Goal: Obtain resource: Obtain resource

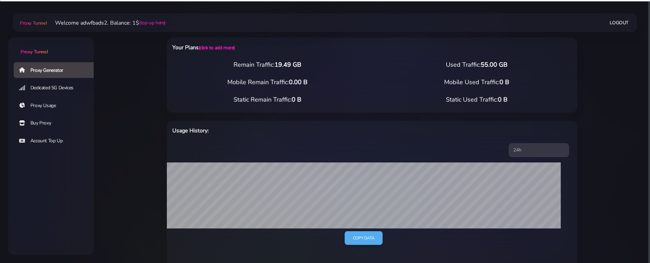
select select "ES"
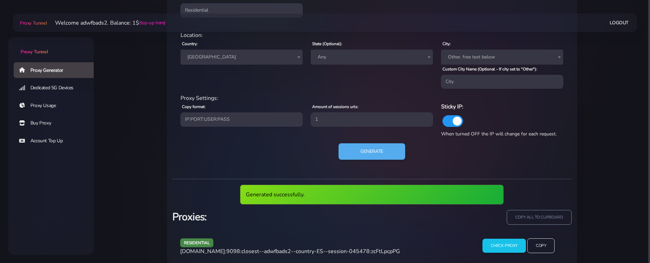
scroll to position [324, 0]
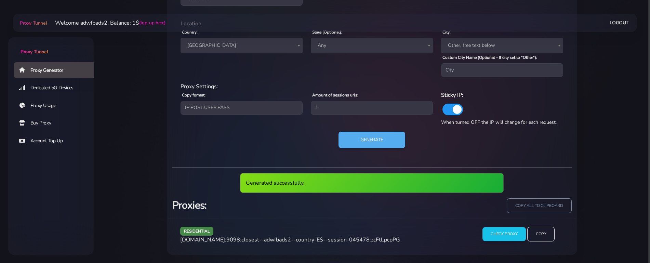
click at [316, 237] on span "agg.proxytunnel.io:9098:closest--adwfbads2--country-ES--session-045478:zcFtLpcp…" at bounding box center [290, 240] width 220 height 8
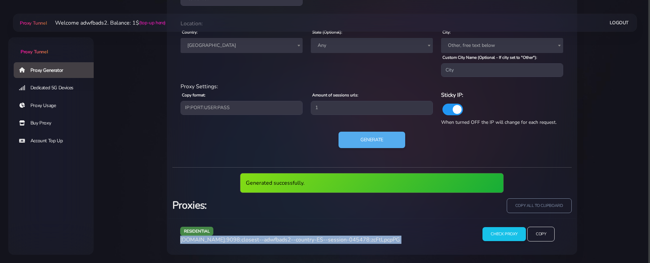
click at [316, 237] on span "agg.proxytunnel.io:9098:closest--adwfbads2--country-ES--session-045478:zcFtLpcp…" at bounding box center [290, 240] width 220 height 8
copy div "agg.proxytunnel.io:9098:closest--adwfbads2--country-ES--session-045478:zcFtLpcp…"
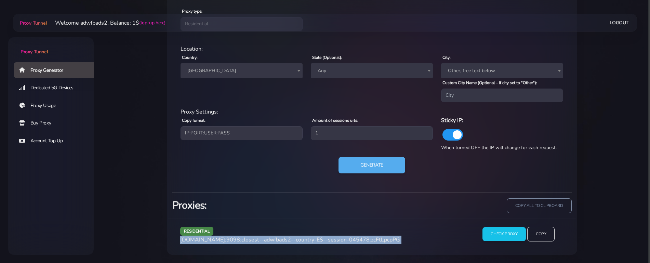
scroll to position [299, 0]
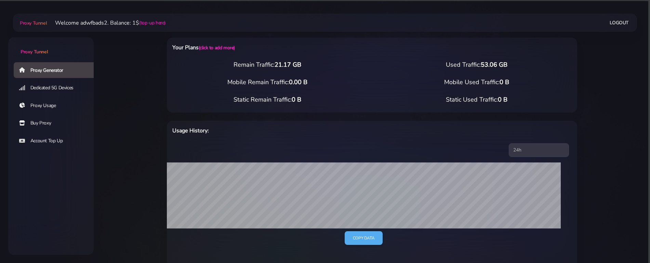
select select "UK"
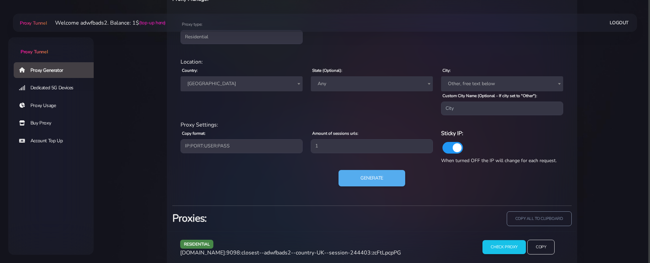
click at [361, 169] on div "residential Location: Country: Worldwide [GEOGRAPHIC_DATA] [GEOGRAPHIC_DATA] [G…" at bounding box center [371, 126] width 399 height 148
click at [363, 177] on button "Generate" at bounding box center [372, 178] width 68 height 17
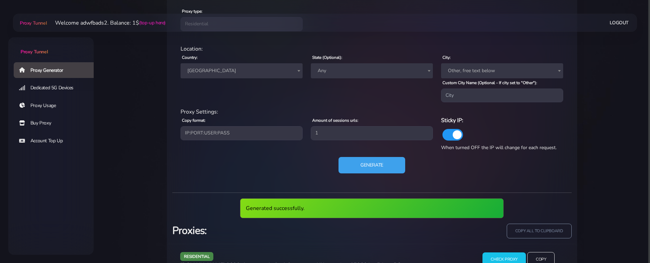
scroll to position [324, 0]
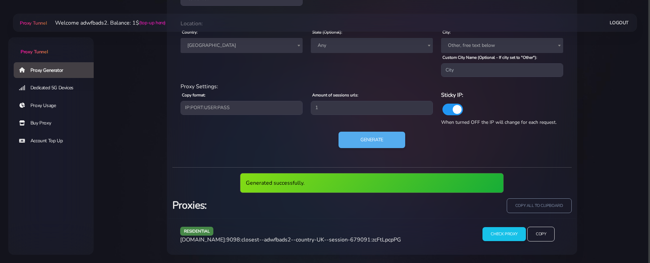
click at [322, 240] on span "[DOMAIN_NAME]:9098:closest--adwfbads2--country-UK--session-679091:zcFtLpcpPG" at bounding box center [290, 240] width 221 height 8
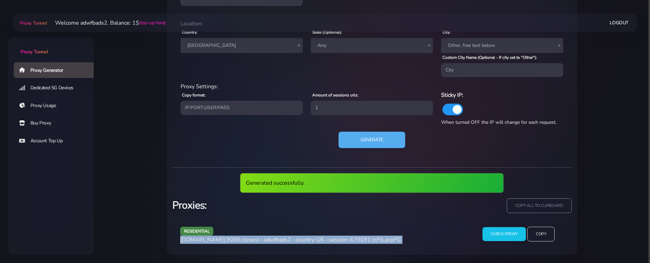
click at [322, 240] on span "[DOMAIN_NAME]:9098:closest--adwfbads2--country-UK--session-679091:zcFtLpcpPG" at bounding box center [290, 240] width 221 height 8
copy div "[DOMAIN_NAME]:9098:closest--adwfbads2--country-UK--session-679091:zcFtLpcpPG"
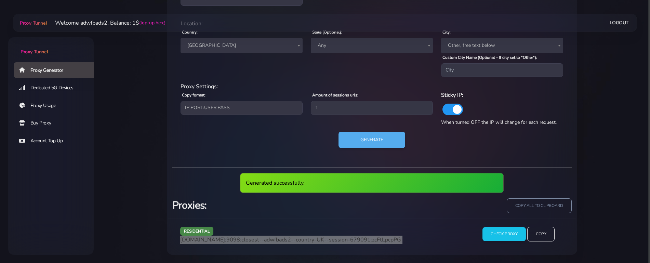
scroll to position [299, 0]
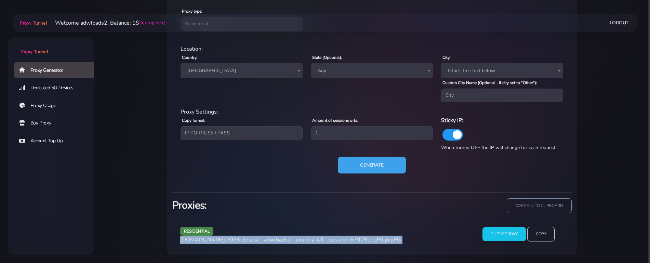
click at [374, 163] on button "Generate" at bounding box center [372, 165] width 68 height 17
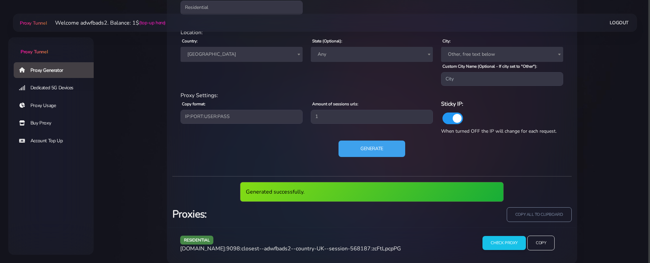
scroll to position [324, 0]
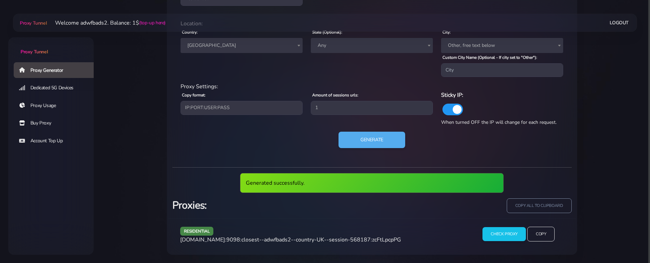
click at [299, 240] on span "[DOMAIN_NAME]:9098:closest--adwfbads2--country-UK--session-568187:zcFtLpcpPG" at bounding box center [290, 240] width 221 height 8
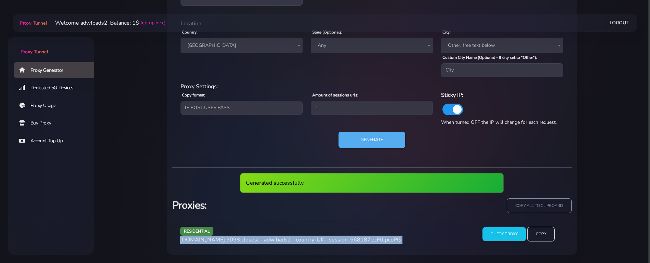
click at [299, 240] on span "[DOMAIN_NAME]:9098:closest--adwfbads2--country-UK--session-568187:zcFtLpcpPG" at bounding box center [290, 240] width 221 height 8
copy div "[DOMAIN_NAME]:9098:closest--adwfbads2--country-UK--session-568187:zcFtLpcpPG"
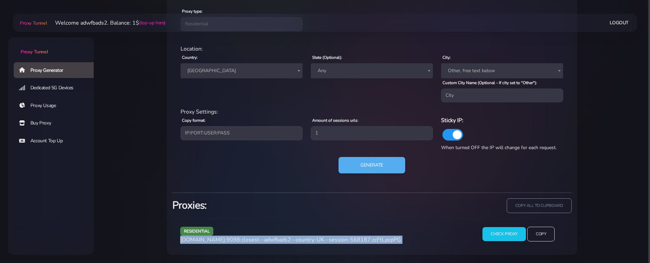
scroll to position [299, 0]
click at [361, 164] on button "Generate" at bounding box center [372, 165] width 68 height 17
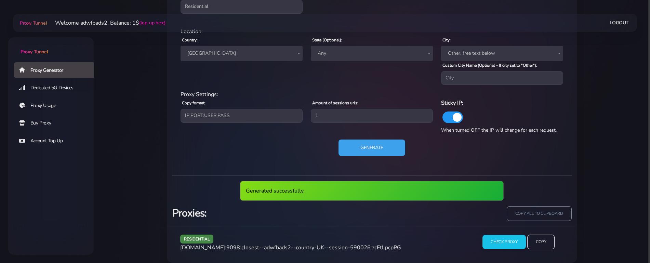
scroll to position [324, 0]
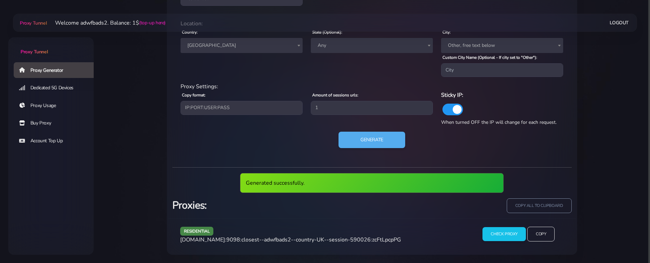
click at [310, 234] on div "residential [DOMAIN_NAME]:9098:closest--adwfbads2--country-UK--session-590026:z…" at bounding box center [323, 237] width 294 height 20
click at [309, 238] on span "[DOMAIN_NAME]:9098:closest--adwfbads2--country-UK--session-590026:zcFtLpcpPG" at bounding box center [290, 240] width 221 height 8
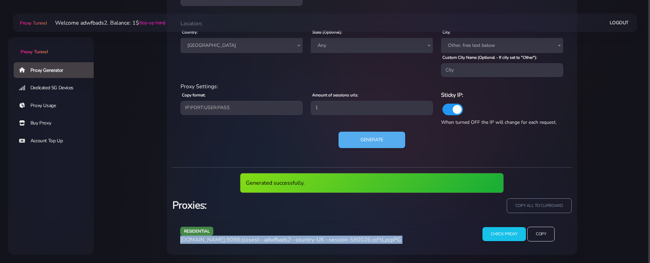
click at [309, 238] on span "[DOMAIN_NAME]:9098:closest--adwfbads2--country-UK--session-590026:zcFtLpcpPG" at bounding box center [290, 240] width 221 height 8
copy div "[DOMAIN_NAME]:9098:closest--adwfbads2--country-UK--session-590026:zcFtLpcpPG"
